Goal: Task Accomplishment & Management: Complete application form

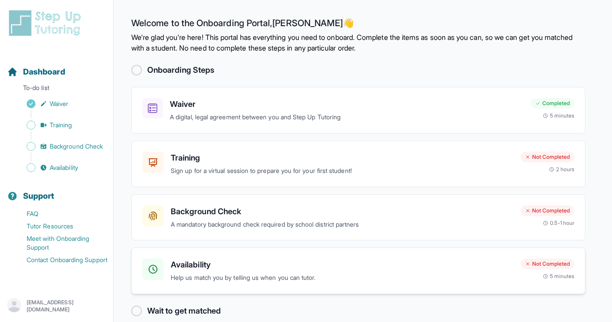
click at [264, 260] on h3 "Availability" at bounding box center [342, 265] width 343 height 12
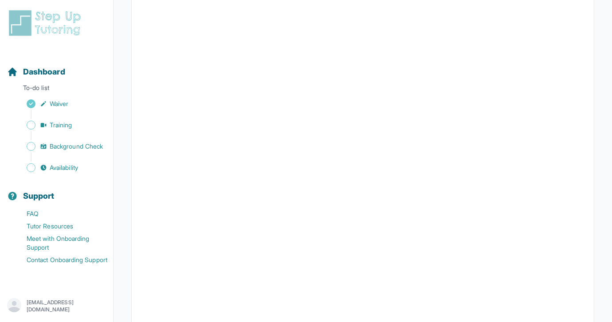
scroll to position [129, 0]
